Goal: Task Accomplishment & Management: Complete application form

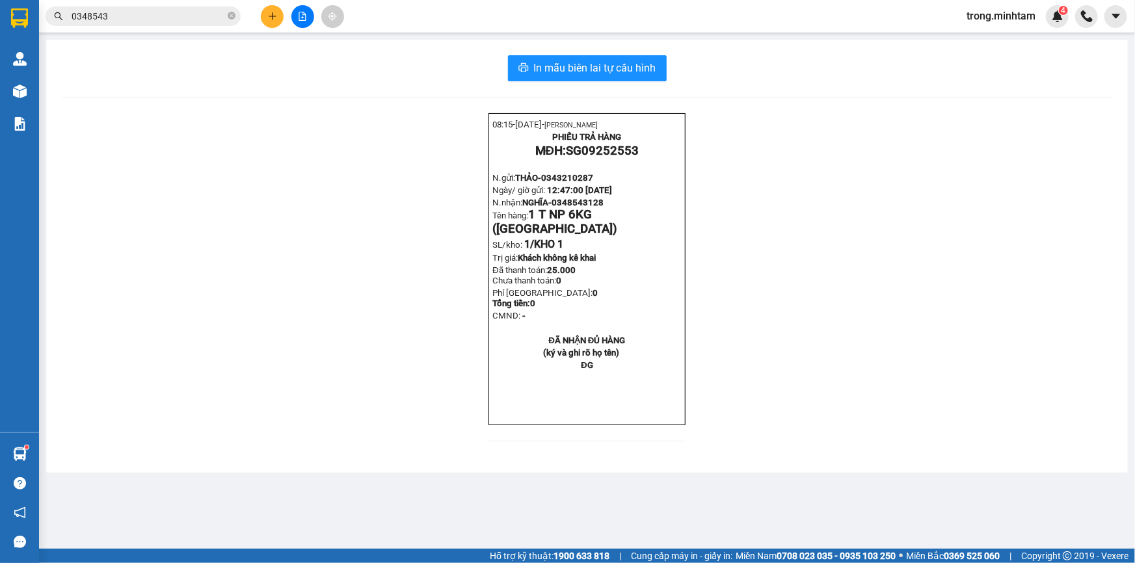
click at [1022, 16] on span "trong.minhtam" at bounding box center [1001, 16] width 90 height 16
click at [1011, 37] on span "Đăng xuất" at bounding box center [1006, 40] width 63 height 14
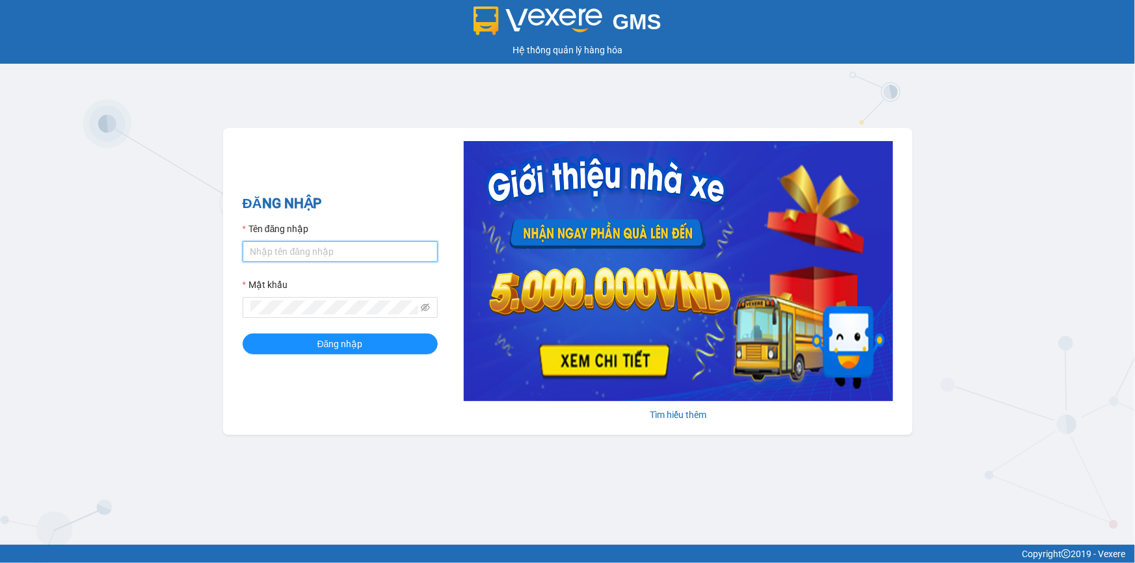
click at [397, 250] on input "Tên đăng nhập" at bounding box center [340, 251] width 195 height 21
type input "K"
type input "khanhhg.minhtam"
click at [243, 334] on button "Đăng nhập" at bounding box center [340, 344] width 195 height 21
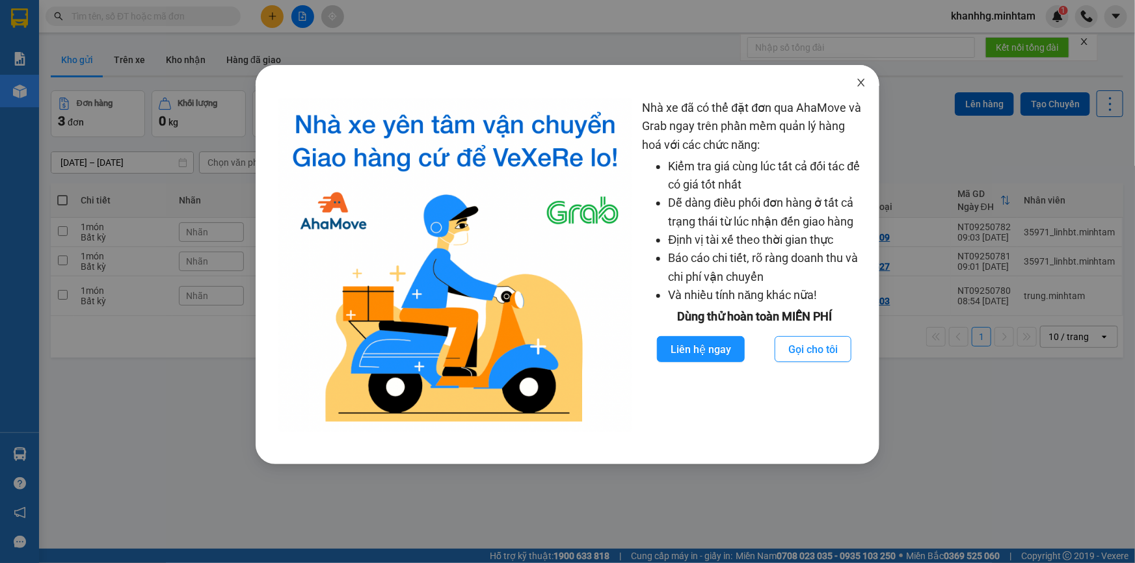
click at [865, 88] on icon "close" at bounding box center [861, 82] width 10 height 10
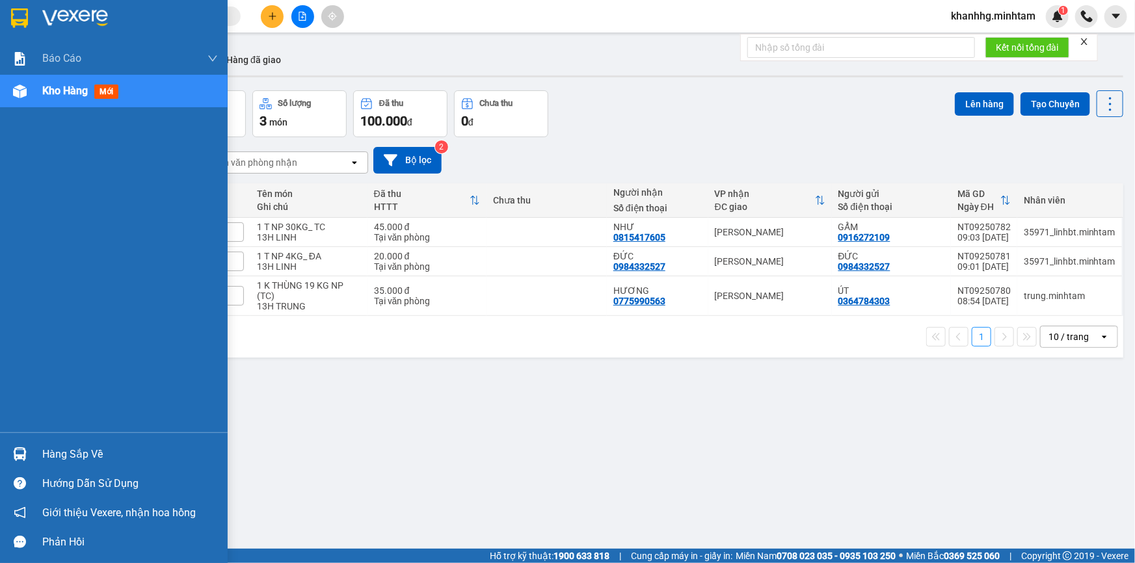
click at [23, 456] on img at bounding box center [20, 454] width 14 height 14
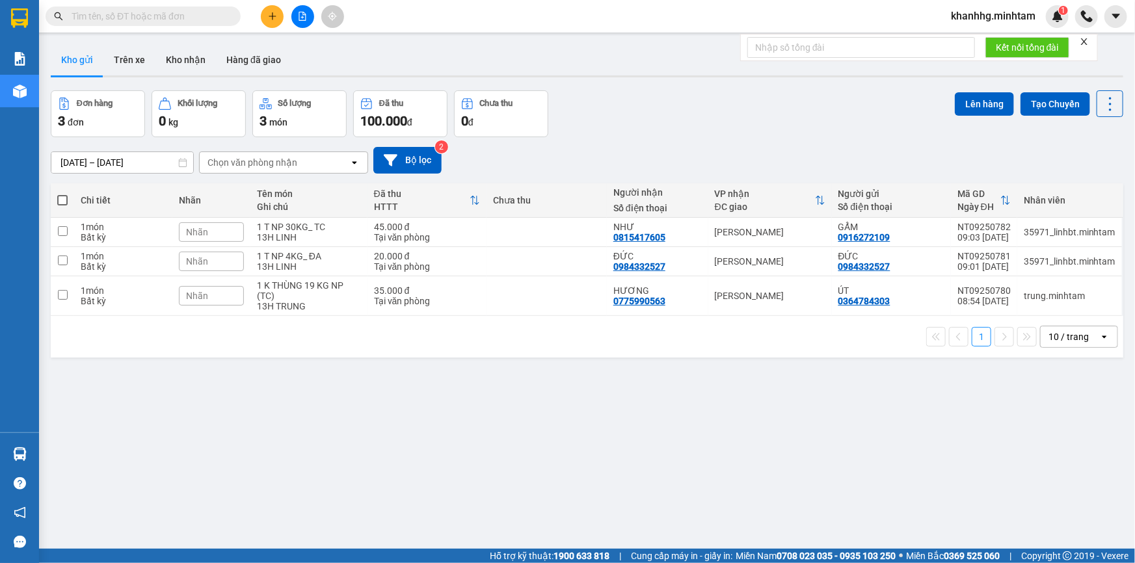
click at [680, 444] on section "Kết quả tìm kiếm ( 0 ) Bộ lọc No Data khanhhg.minhtam 1 Báo cáo BC giao hàng (n…" at bounding box center [567, 281] width 1135 height 563
drag, startPoint x: 202, startPoint y: 8, endPoint x: 198, endPoint y: 24, distance: 16.1
click at [202, 8] on span at bounding box center [143, 17] width 195 height 20
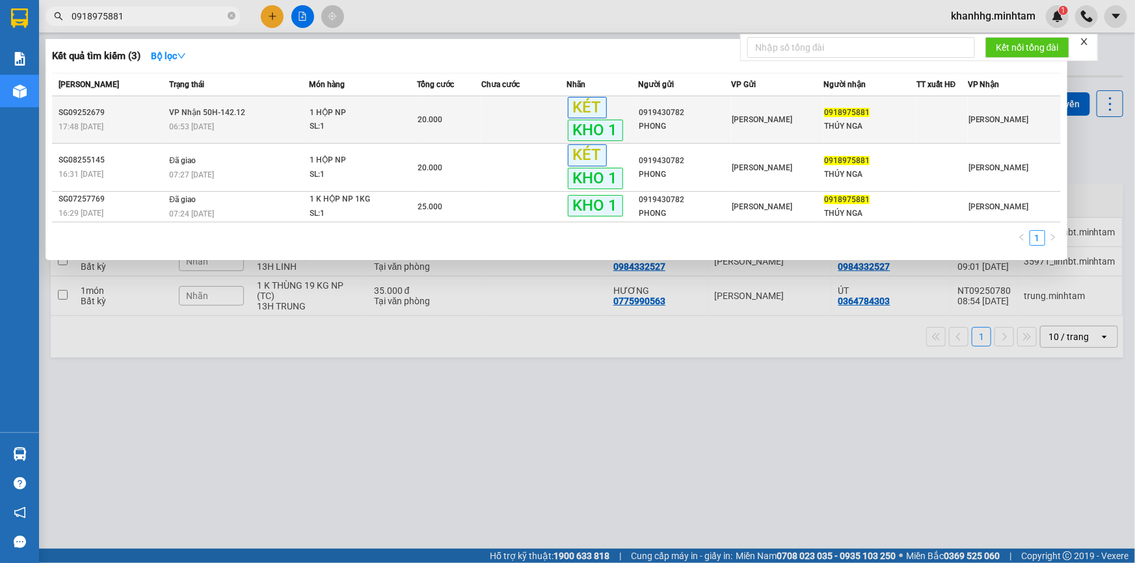
type input "0918975881"
click at [860, 118] on div "0918975881" at bounding box center [870, 113] width 92 height 14
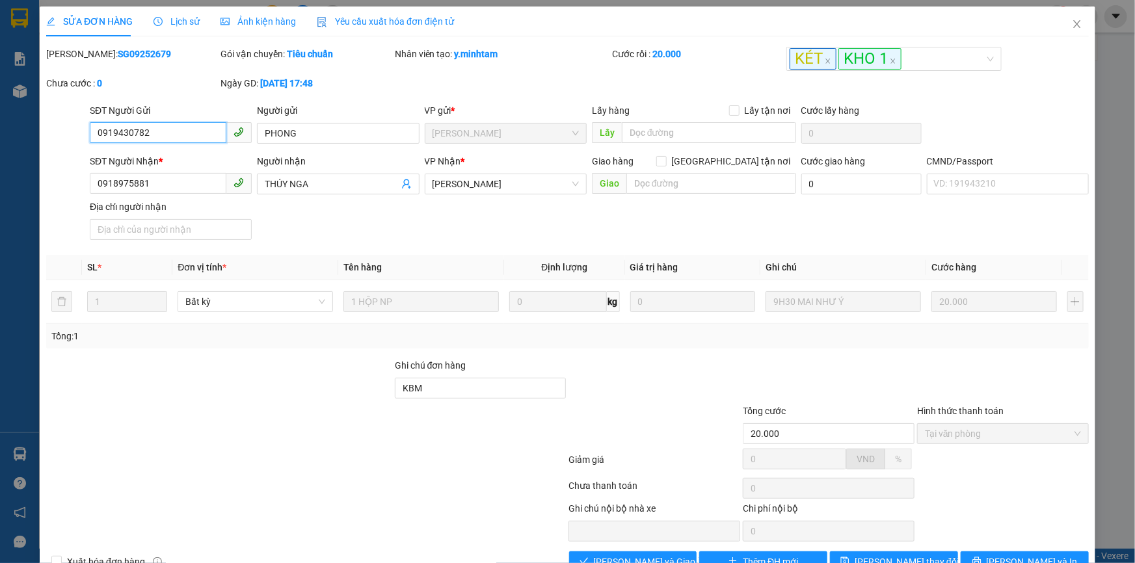
type input "0919430782"
type input "PHONG"
type input "0918975881"
type input "THÚY NGA"
type input "KBM"
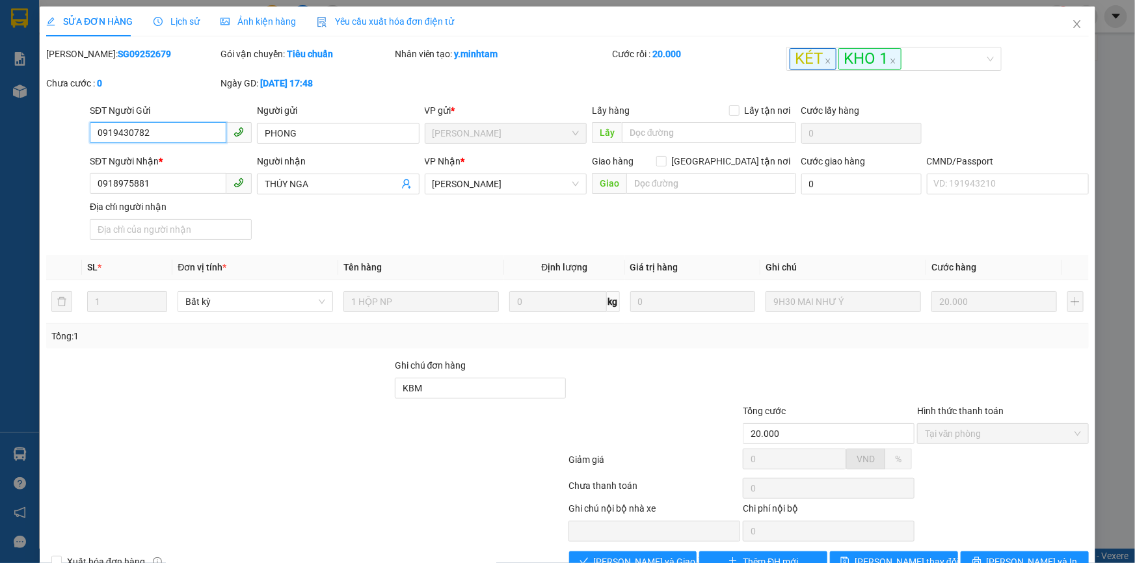
type input "20.000"
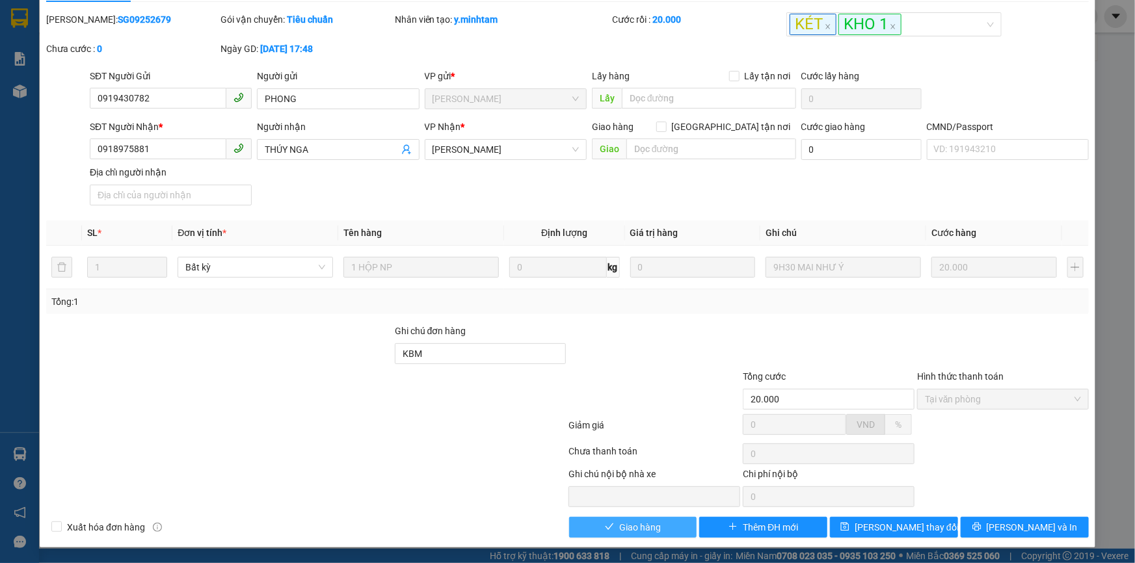
click at [622, 528] on span "Giao hàng" at bounding box center [640, 527] width 42 height 14
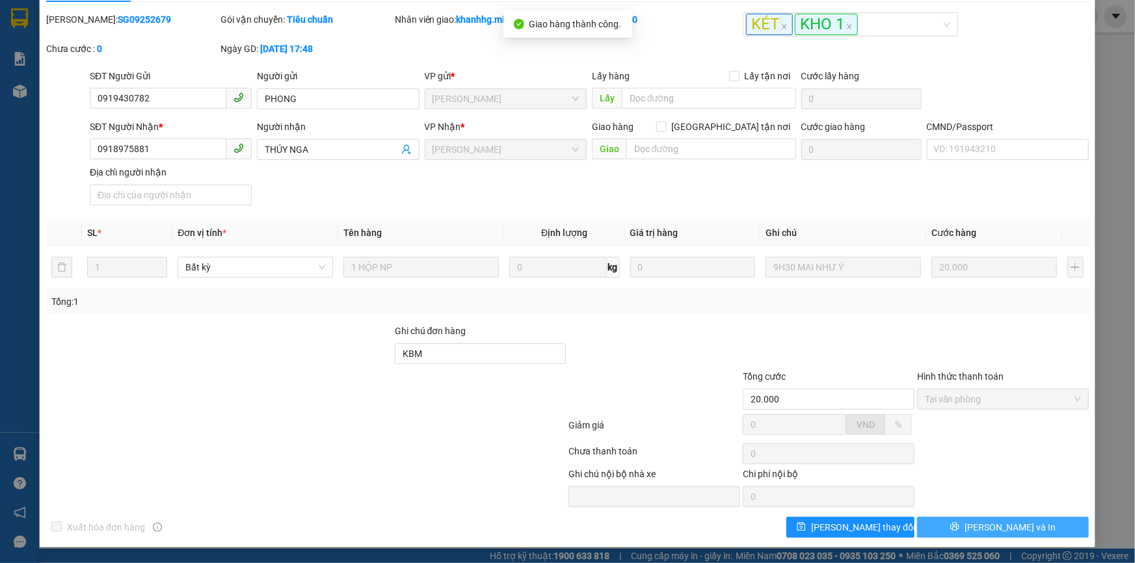
click at [956, 527] on button "Lưu và In" at bounding box center [1003, 527] width 172 height 21
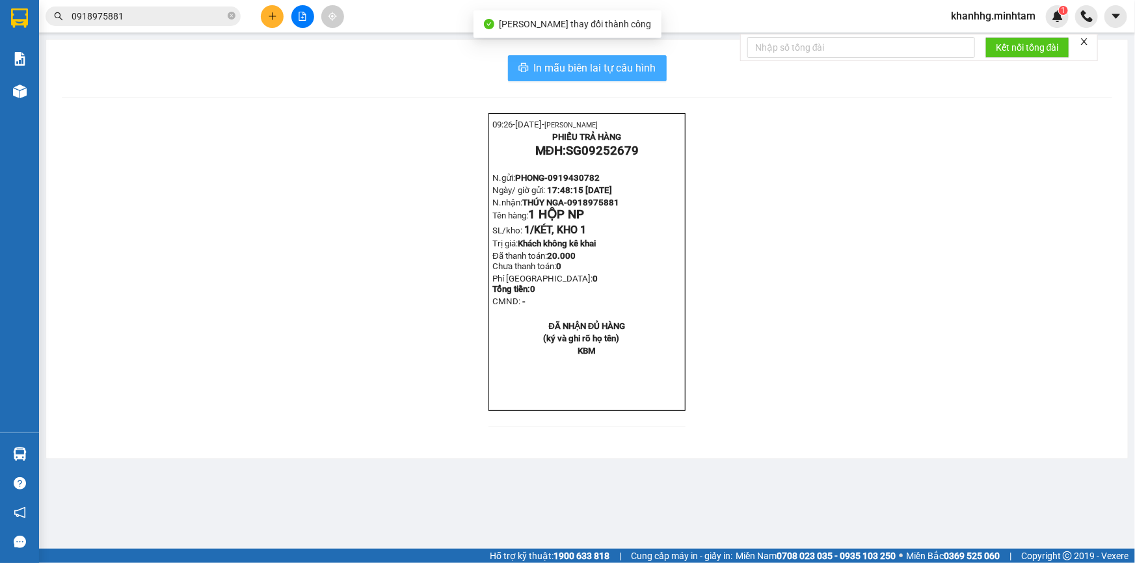
click at [603, 68] on span "In mẫu biên lai tự cấu hình" at bounding box center [595, 68] width 122 height 16
